Goal: Transaction & Acquisition: Purchase product/service

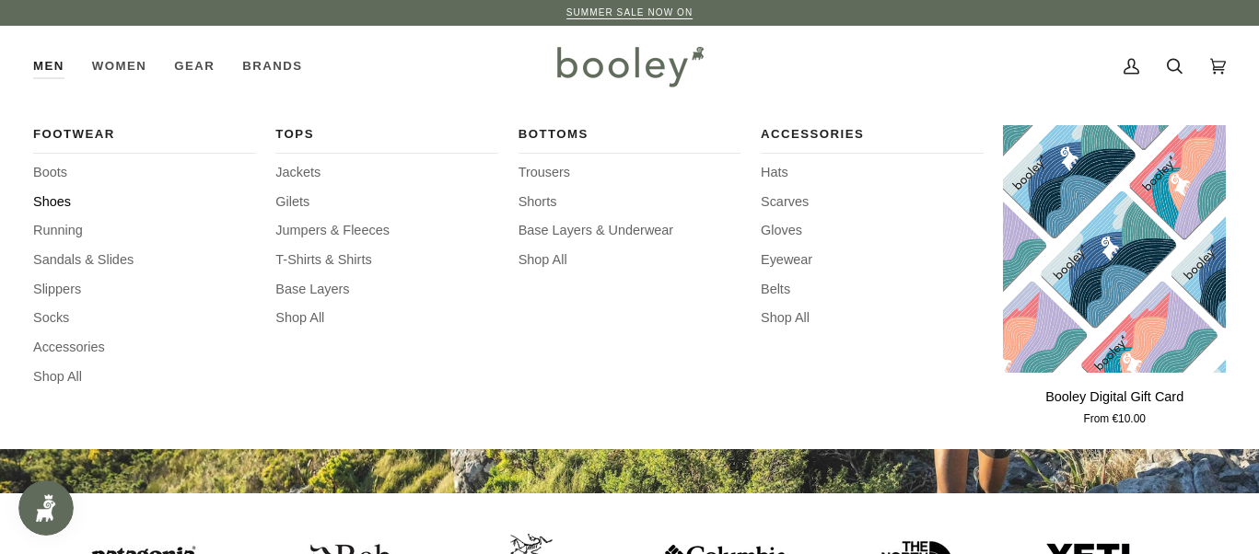
click at [72, 200] on span "Shoes" at bounding box center [144, 202] width 223 height 20
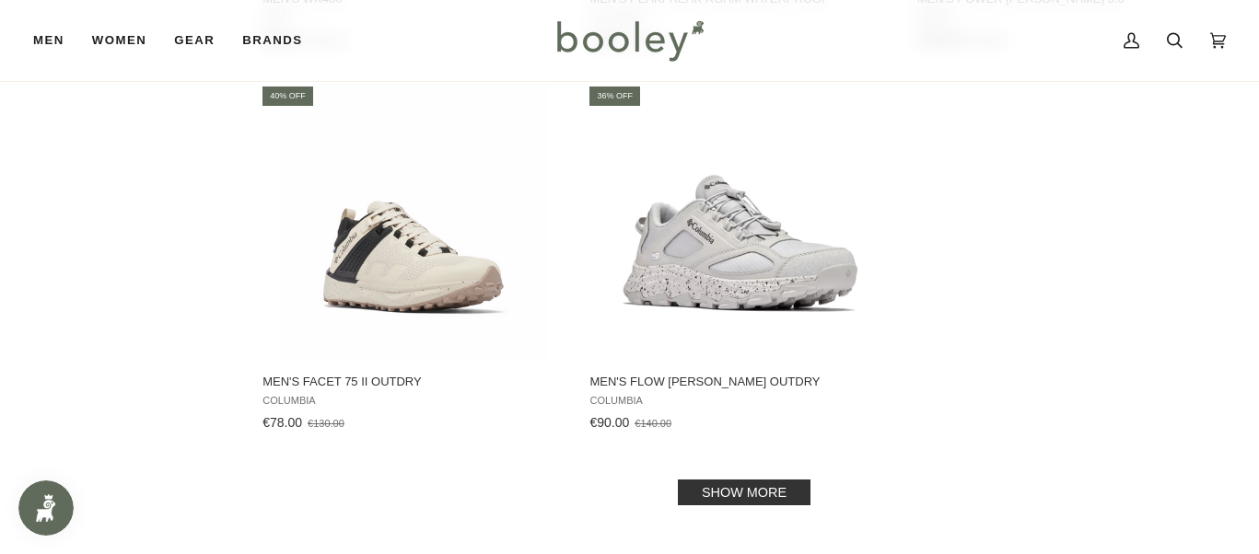
scroll to position [2543, 0]
click at [756, 492] on link "Show more" at bounding box center [744, 494] width 133 height 26
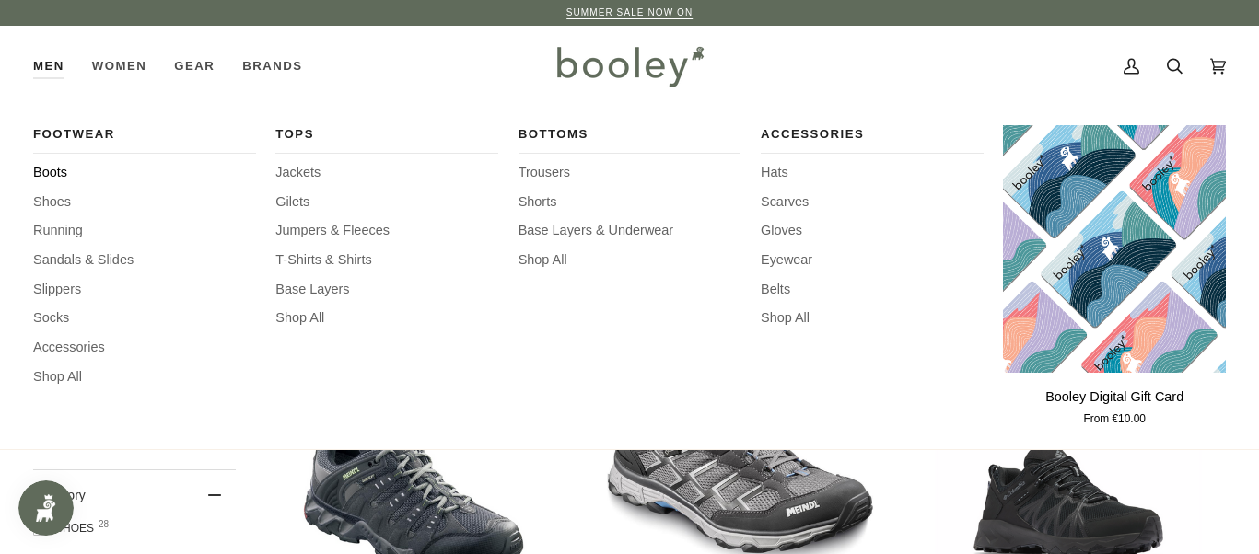
click at [61, 172] on span "Boots" at bounding box center [144, 173] width 223 height 20
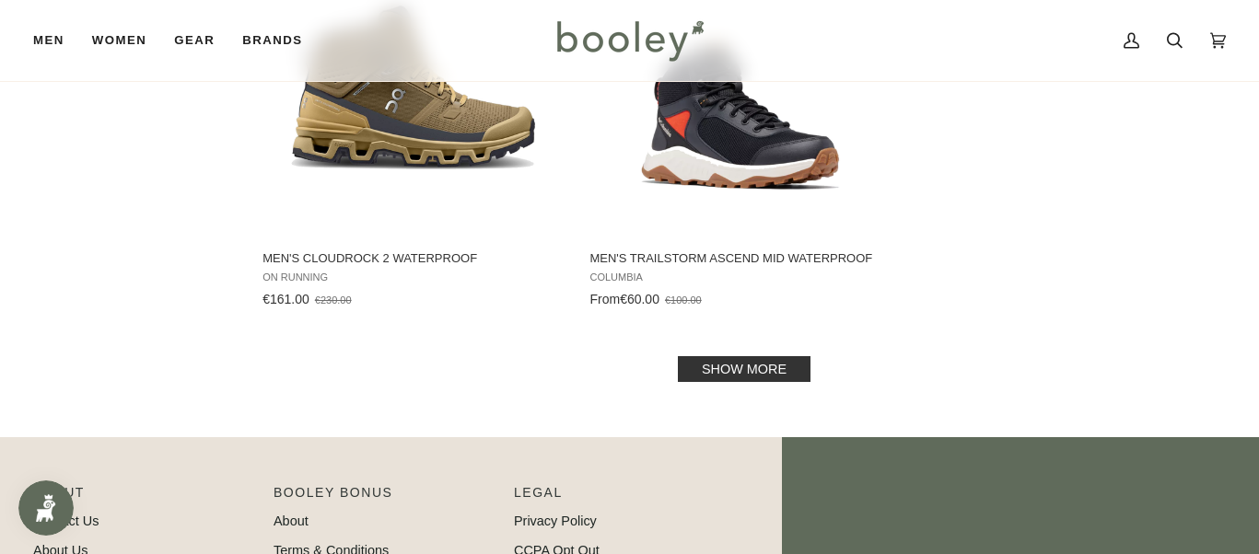
scroll to position [2703, 0]
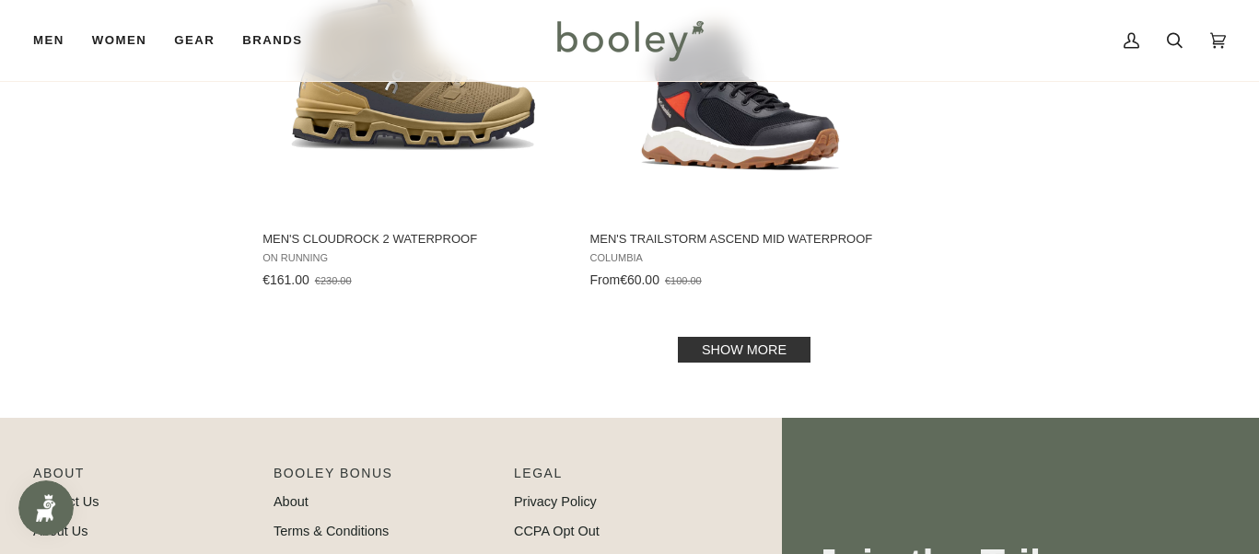
click at [705, 337] on link "Show more" at bounding box center [744, 350] width 133 height 26
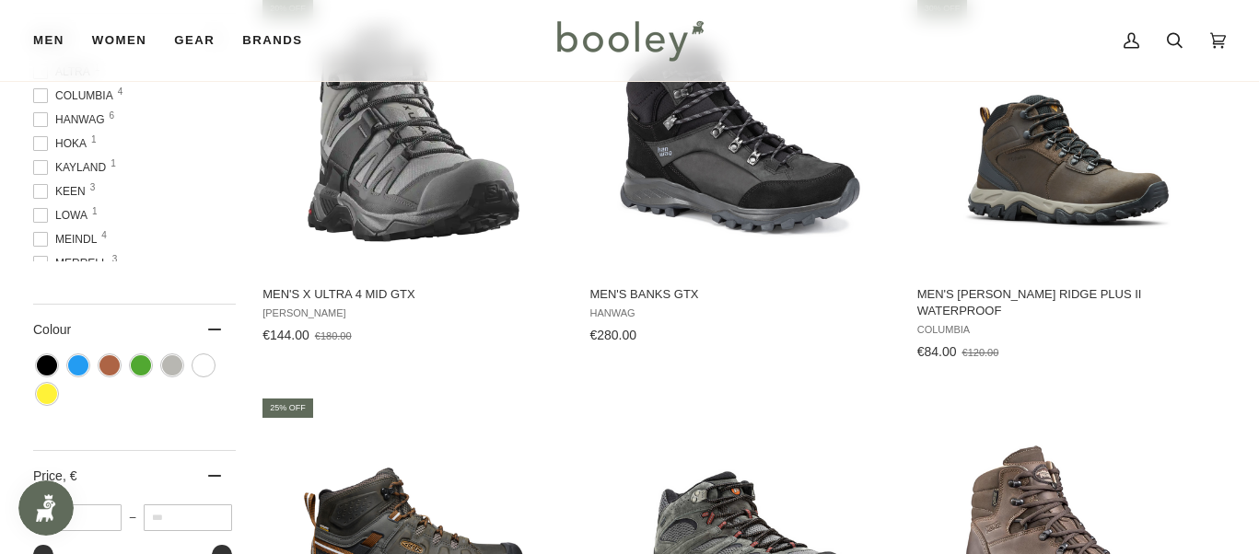
scroll to position [585, 0]
